Goal: Information Seeking & Learning: Learn about a topic

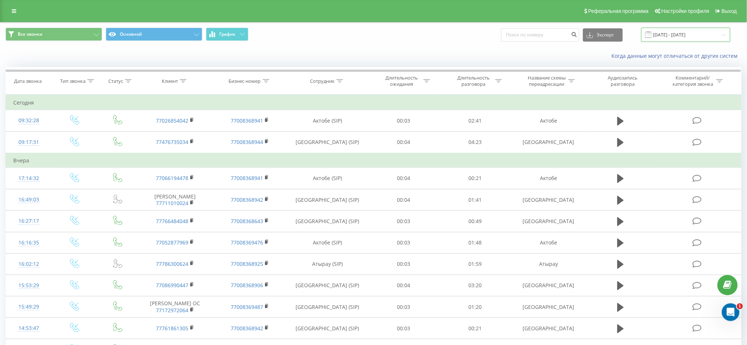
click at [699, 29] on input "[DATE] - [DATE]" at bounding box center [685, 35] width 89 height 14
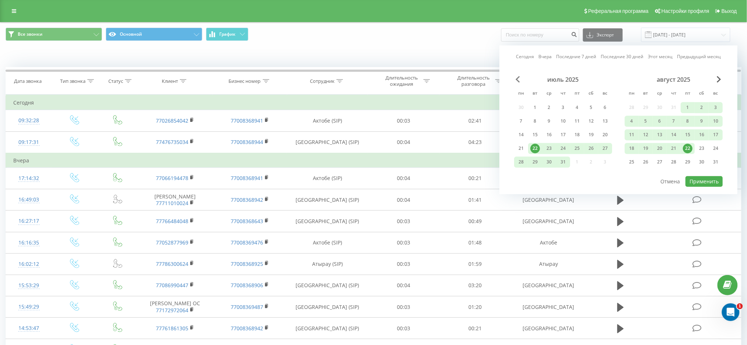
click at [518, 81] on span "Previous Month" at bounding box center [518, 79] width 4 height 7
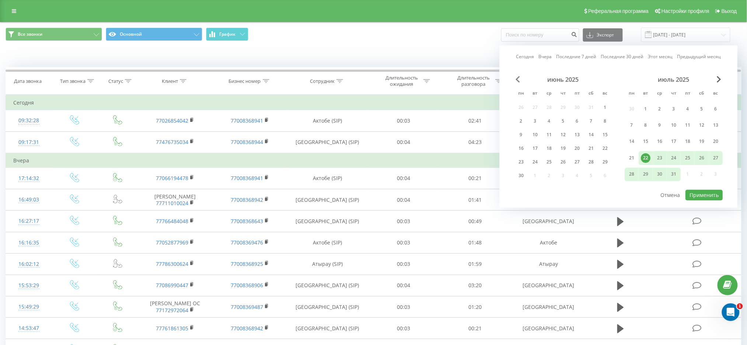
click at [518, 81] on span "Previous Month" at bounding box center [518, 79] width 4 height 7
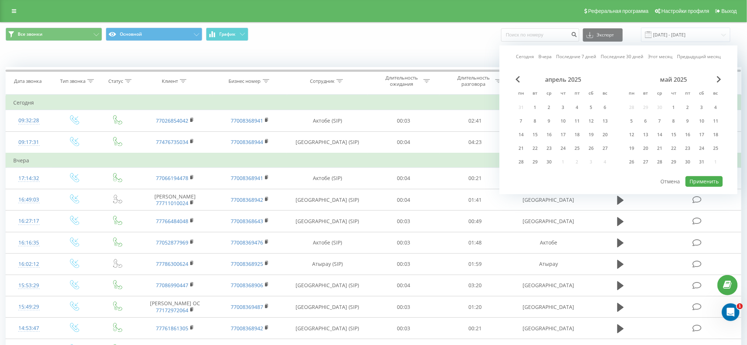
click at [521, 80] on div "апрель 2025" at bounding box center [563, 79] width 98 height 7
click at [517, 78] on span "Previous Month" at bounding box center [518, 79] width 4 height 7
click at [522, 79] on div "февраль 2025" at bounding box center [563, 79] width 98 height 7
click at [517, 79] on span "Previous Month" at bounding box center [518, 79] width 4 height 7
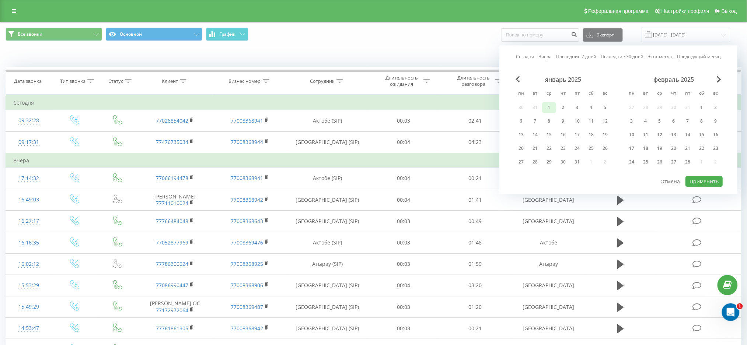
click at [552, 105] on div "1" at bounding box center [549, 108] width 10 height 10
click at [718, 80] on span "Next Month" at bounding box center [719, 79] width 4 height 7
click at [717, 80] on span "Next Month" at bounding box center [719, 79] width 4 height 7
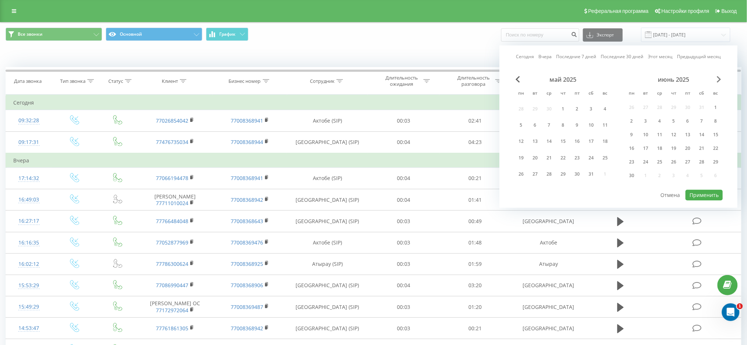
click at [717, 80] on span "Next Month" at bounding box center [719, 79] width 4 height 7
click at [576, 144] on div "22" at bounding box center [577, 149] width 10 height 10
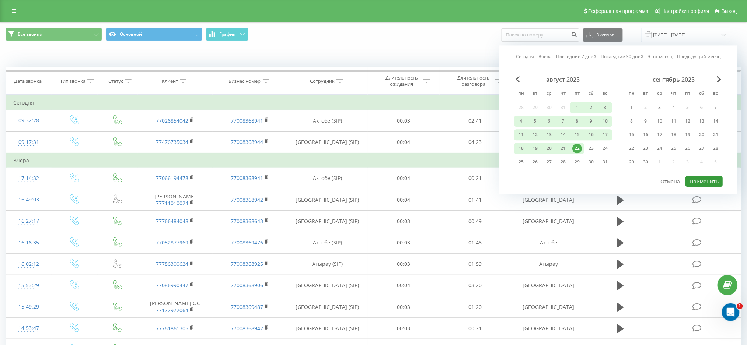
click at [693, 180] on button "Применить" at bounding box center [703, 181] width 37 height 11
type input "[DATE] - [DATE]"
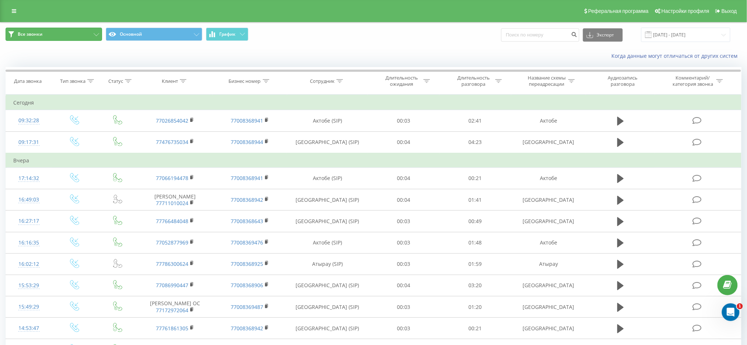
click at [92, 34] on button "Все звонки" at bounding box center [54, 34] width 97 height 13
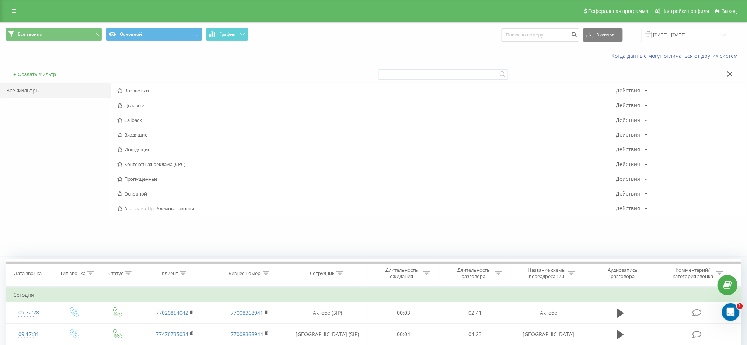
click at [212, 55] on div "Когда данные могут отличаться от других систем" at bounding box center [373, 56] width 746 height 18
click at [732, 74] on icon at bounding box center [730, 73] width 6 height 5
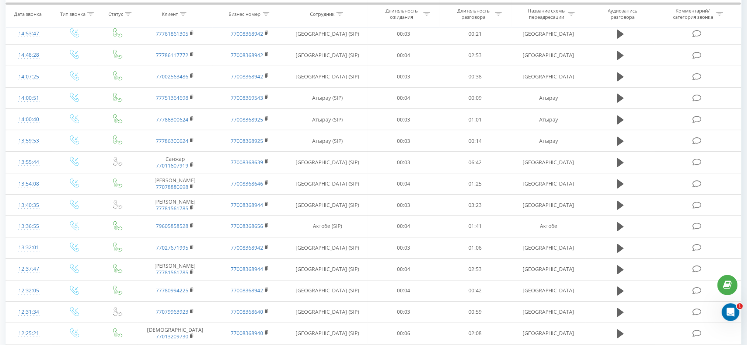
scroll to position [343, 0]
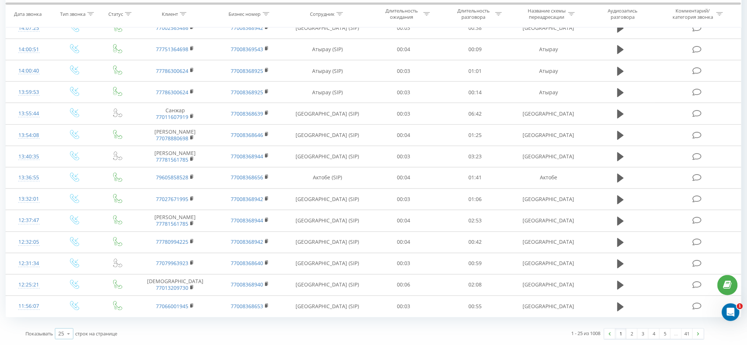
click at [68, 335] on icon at bounding box center [68, 334] width 11 height 14
click at [67, 325] on span "100" at bounding box center [62, 323] width 9 height 7
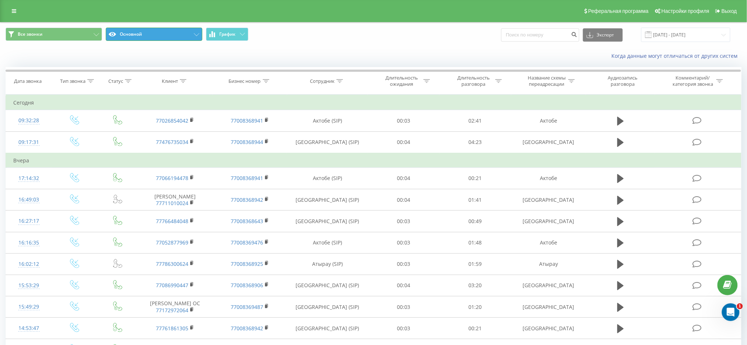
click at [174, 33] on button "Основной" at bounding box center [154, 34] width 97 height 13
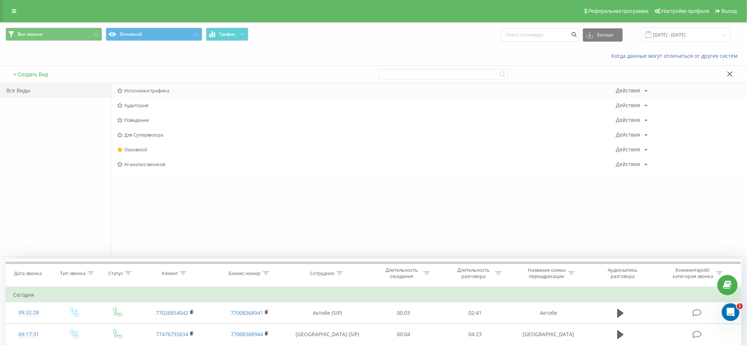
click at [166, 93] on span "Источники трафика" at bounding box center [366, 90] width 499 height 5
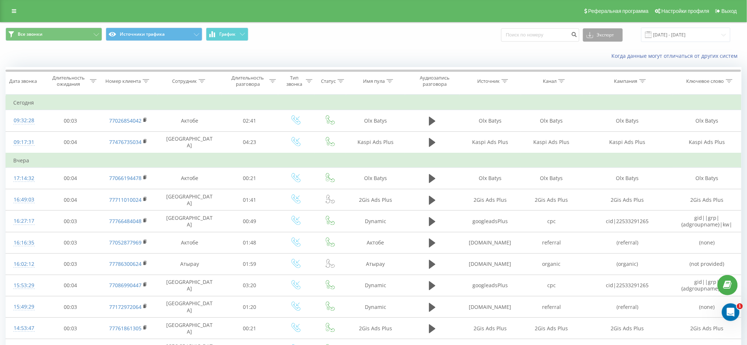
click at [608, 36] on button "Экспорт" at bounding box center [603, 34] width 40 height 13
click at [612, 58] on div ".xls" at bounding box center [602, 61] width 39 height 13
click at [17, 10] on link at bounding box center [13, 11] width 13 height 10
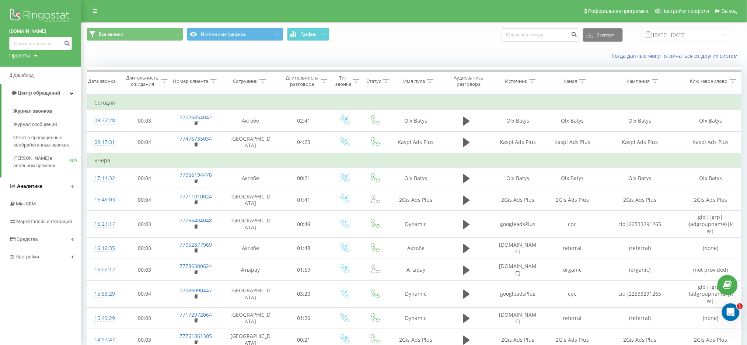
click at [35, 186] on span "Аналитика" at bounding box center [29, 187] width 25 height 6
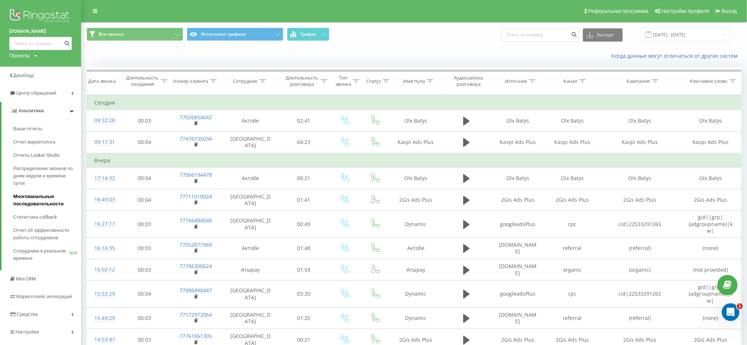
click at [35, 203] on span "Многоканальные последовательности" at bounding box center [45, 200] width 64 height 15
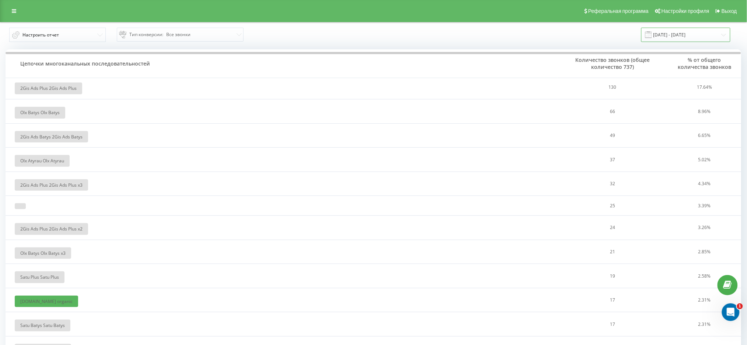
click at [720, 37] on input "[DATE] - [DATE]" at bounding box center [685, 35] width 89 height 14
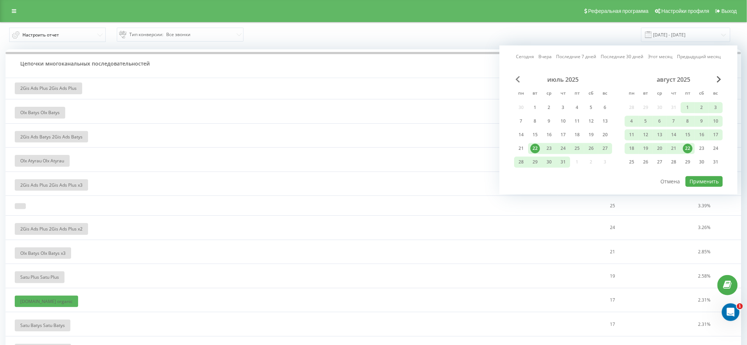
click at [518, 77] on span "Previous Month" at bounding box center [518, 79] width 4 height 7
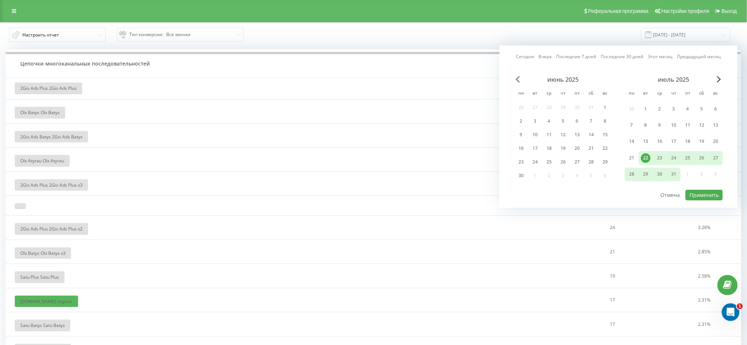
click at [518, 77] on span "Previous Month" at bounding box center [518, 79] width 4 height 7
click at [565, 109] on div "1" at bounding box center [563, 109] width 10 height 10
click at [720, 80] on span "Next Month" at bounding box center [719, 79] width 4 height 7
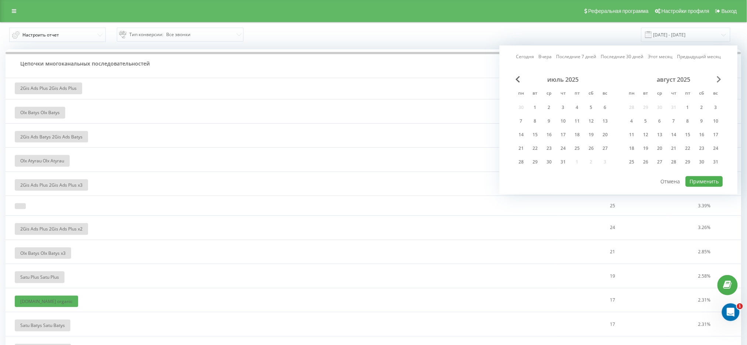
click at [720, 80] on span "Next Month" at bounding box center [719, 79] width 4 height 7
click at [647, 157] on div "30" at bounding box center [646, 162] width 10 height 10
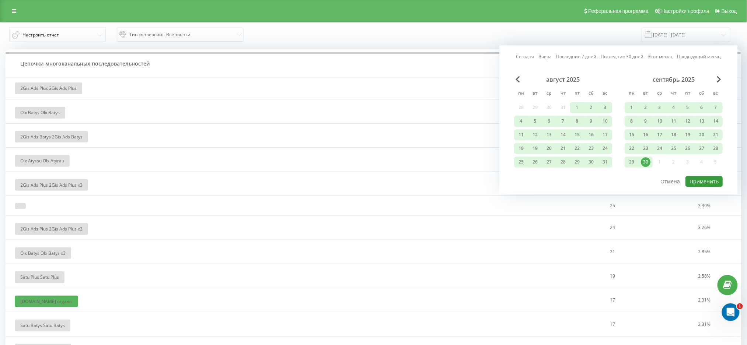
click at [703, 182] on button "Применить" at bounding box center [703, 181] width 37 height 11
type input "01.05.2025 - 30.09.2025"
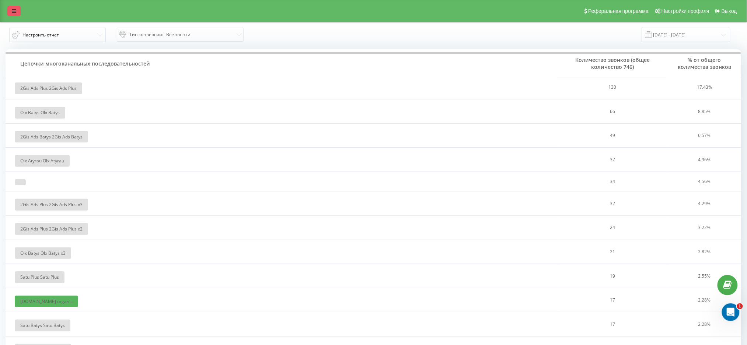
click at [13, 14] on link at bounding box center [13, 11] width 13 height 10
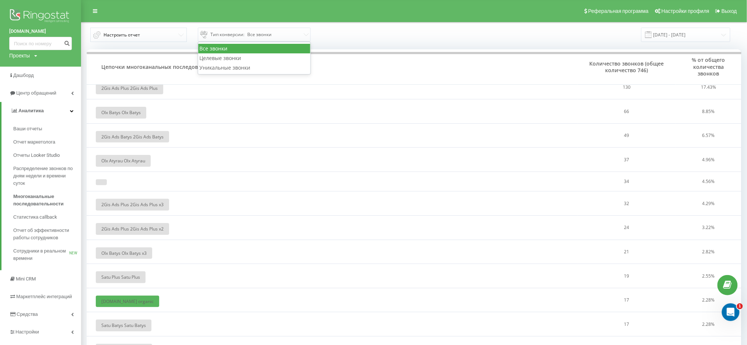
click at [237, 38] on span "Тип конверсии :" at bounding box center [227, 34] width 34 height 9
click at [356, 37] on span "Настроить отчет 3 results available. Use Up and Down to choose options, press E…" at bounding box center [248, 35] width 322 height 14
click at [167, 32] on button "Настроить отчет" at bounding box center [138, 35] width 97 height 14
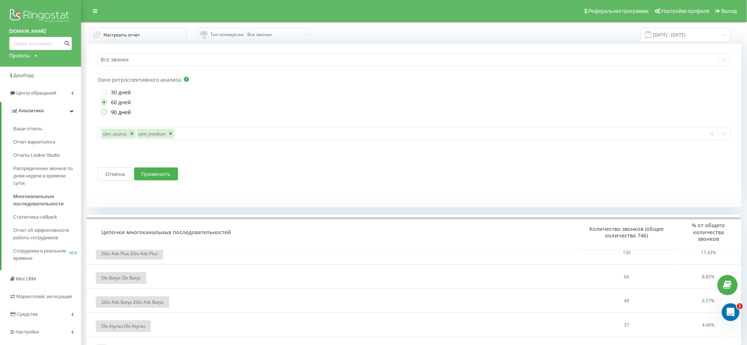
click at [115, 110] on label "90 дней" at bounding box center [115, 112] width 29 height 6
radio input "true"
click at [166, 177] on button "Применить" at bounding box center [156, 174] width 44 height 13
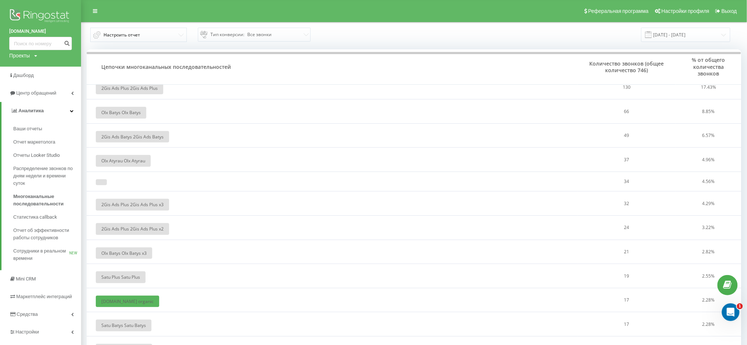
click at [37, 11] on img at bounding box center [40, 16] width 63 height 18
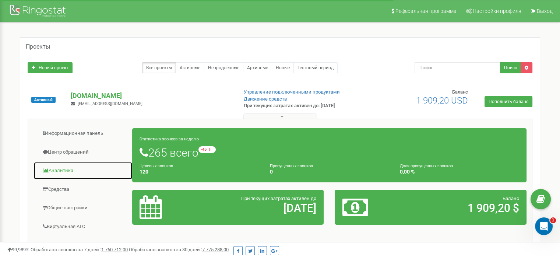
click at [63, 169] on link "Аналитика" at bounding box center [83, 171] width 99 height 18
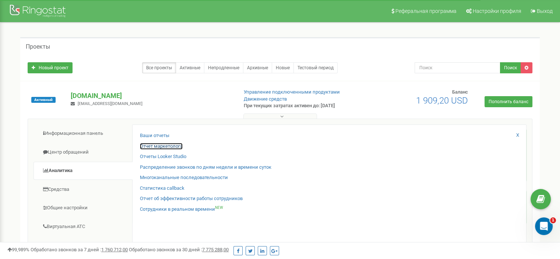
click at [172, 149] on link "Отчет маркетолога" at bounding box center [161, 146] width 43 height 7
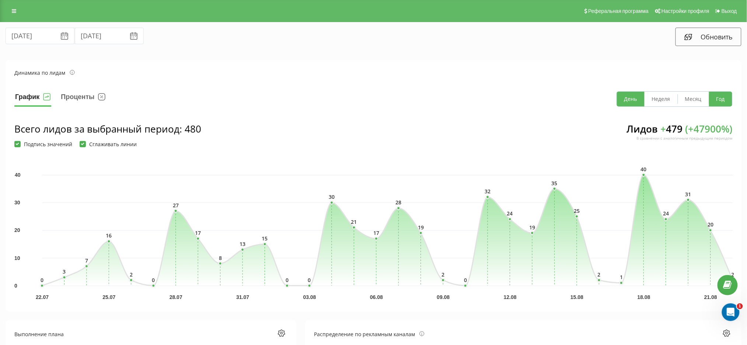
click at [722, 96] on button "Год" at bounding box center [720, 99] width 23 height 15
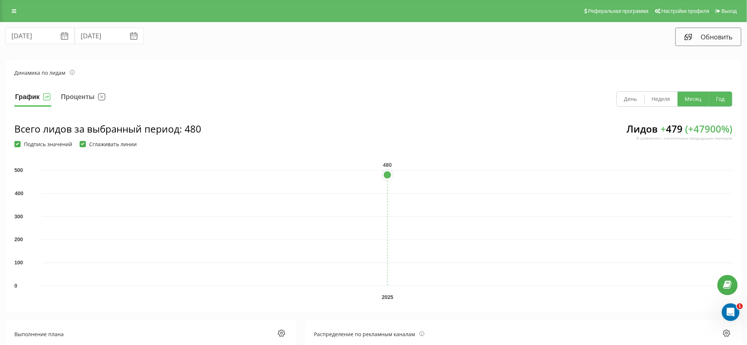
click at [689, 101] on button "Месяц" at bounding box center [693, 99] width 31 height 15
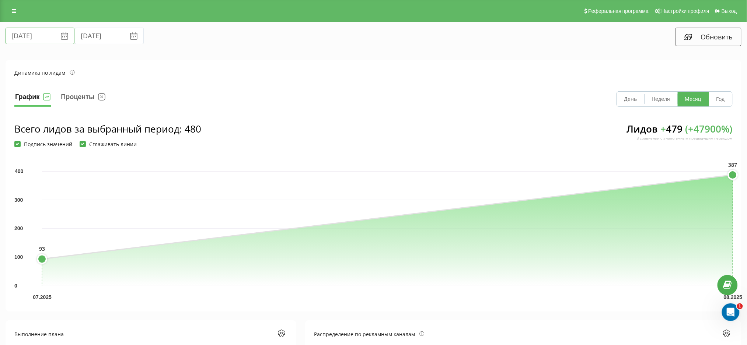
click at [55, 41] on input "[DATE]" at bounding box center [40, 36] width 69 height 17
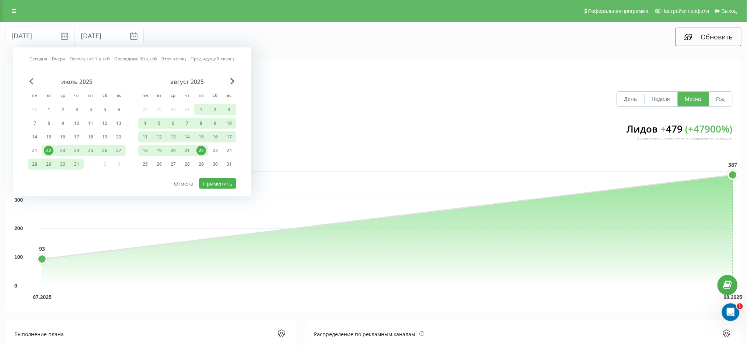
click at [30, 80] on span "Previous Month" at bounding box center [31, 81] width 4 height 7
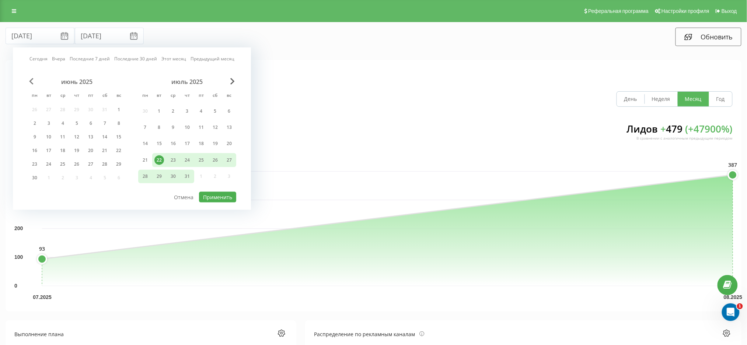
click at [30, 80] on span "Previous Month" at bounding box center [31, 81] width 4 height 7
click at [79, 110] on div "1" at bounding box center [77, 111] width 10 height 10
click at [232, 81] on span "Next Month" at bounding box center [232, 81] width 4 height 7
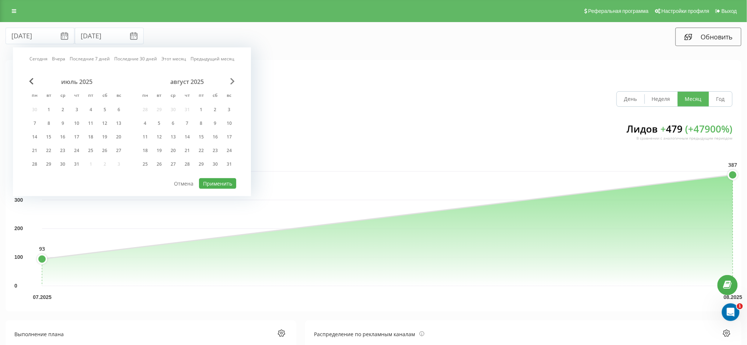
click at [232, 81] on span "Next Month" at bounding box center [232, 81] width 4 height 7
click at [163, 161] on div "30" at bounding box center [159, 165] width 10 height 10
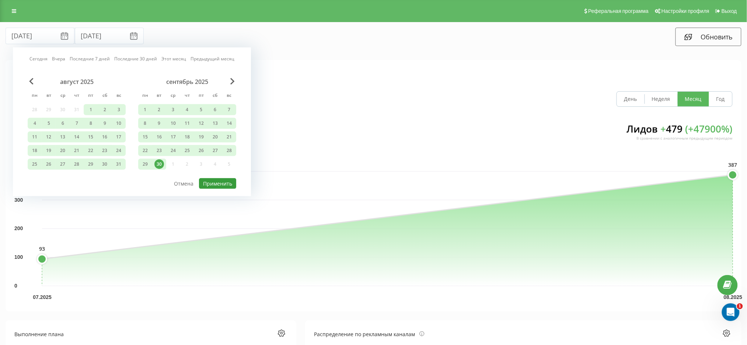
click at [217, 182] on button "Применить" at bounding box center [217, 183] width 37 height 11
type input "01.05.2025"
type input "30.09.2025"
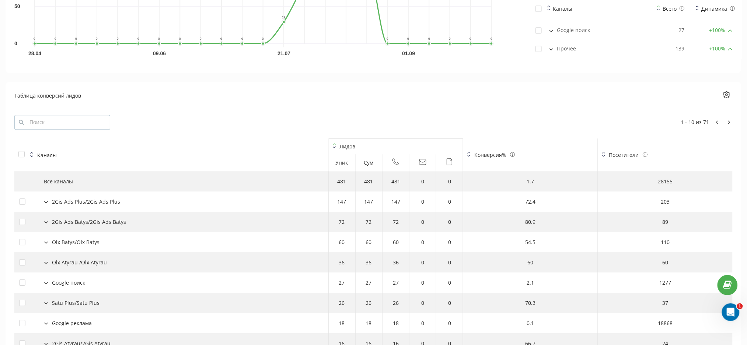
scroll to position [771, 0]
